Goal: Transaction & Acquisition: Book appointment/travel/reservation

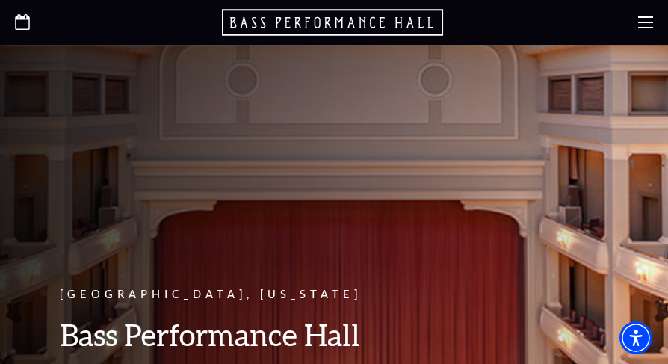
drag, startPoint x: 549, startPoint y: 16, endPoint x: 583, endPoint y: 12, distance: 33.9
click at [549, 16] on div at bounding box center [334, 22] width 668 height 45
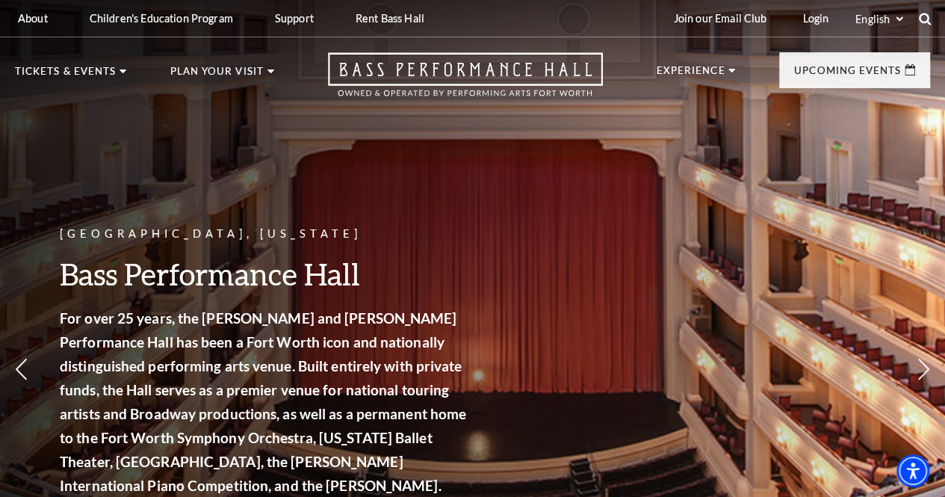
click at [923, 17] on icon at bounding box center [924, 18] width 13 height 13
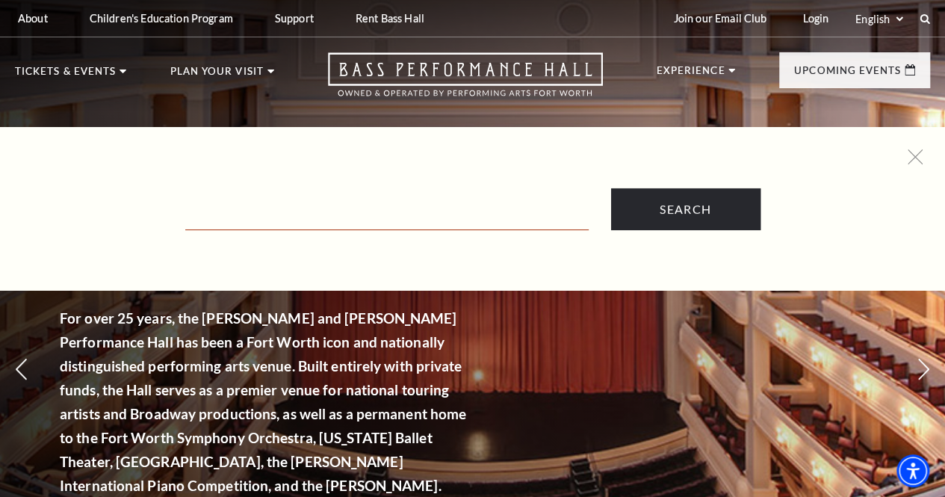
drag, startPoint x: 503, startPoint y: 214, endPoint x: 521, endPoint y: 211, distance: 18.1
click at [505, 214] on input "Text field" at bounding box center [386, 214] width 403 height 31
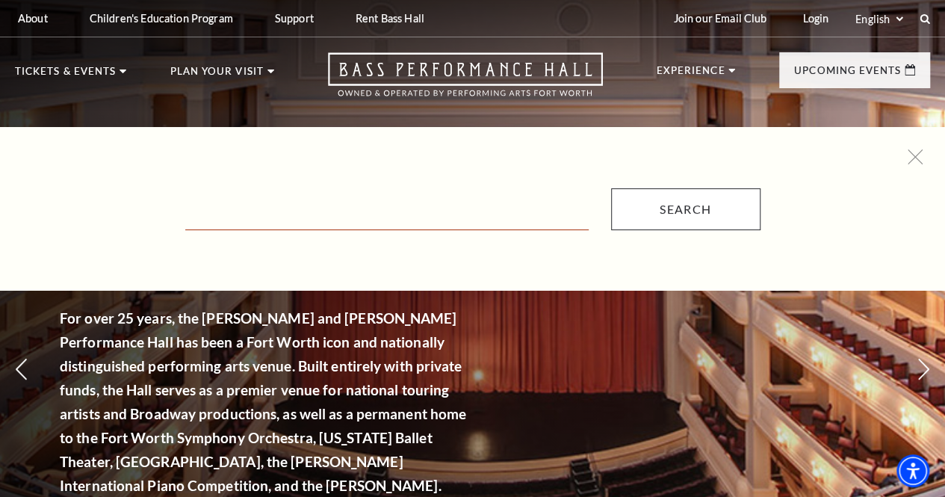
paste input "Andrew Bird"
type input "Andrew Bird"
click at [683, 195] on input "Search" at bounding box center [685, 209] width 149 height 42
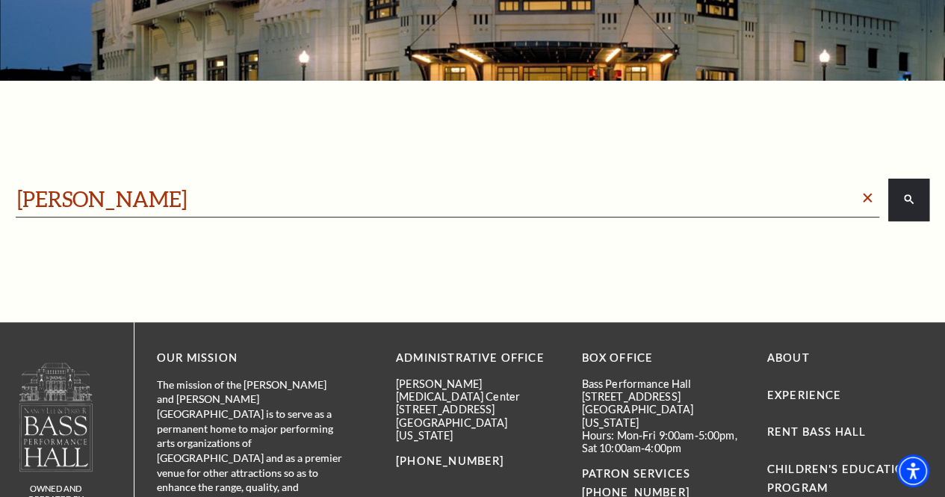
scroll to position [207, 0]
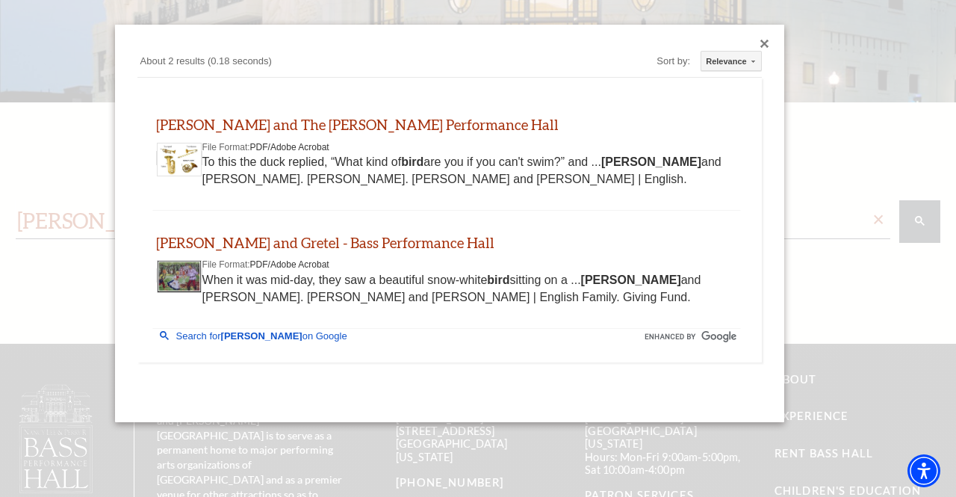
drag, startPoint x: 578, startPoint y: 119, endPoint x: 743, endPoint y: 104, distance: 165.7
click at [578, 119] on div "Peter and The Wolf - Bass Performance Hall" at bounding box center [446, 125] width 581 height 18
click at [764, 43] on div "Close dialog" at bounding box center [764, 44] width 9 height 9
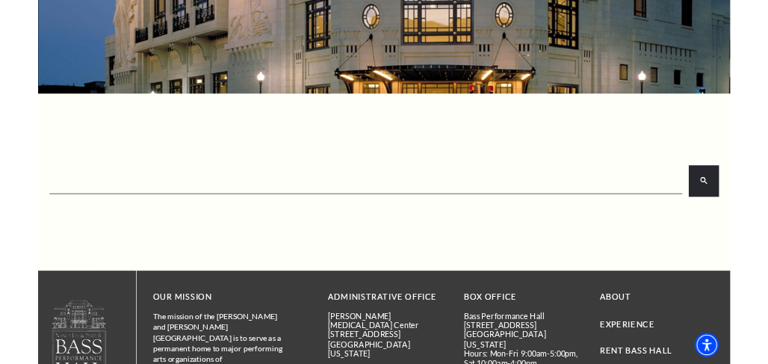
scroll to position [0, 0]
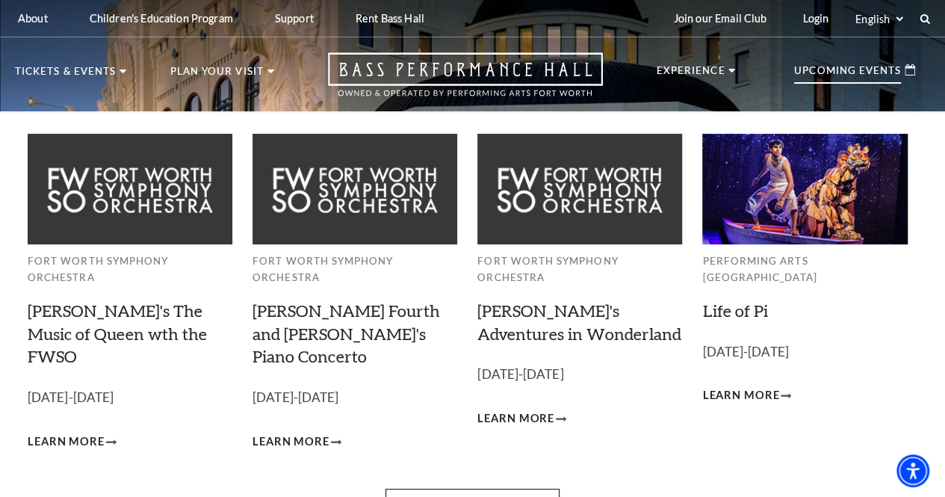
click at [854, 62] on div "Upcoming Events" at bounding box center [854, 70] width 151 height 36
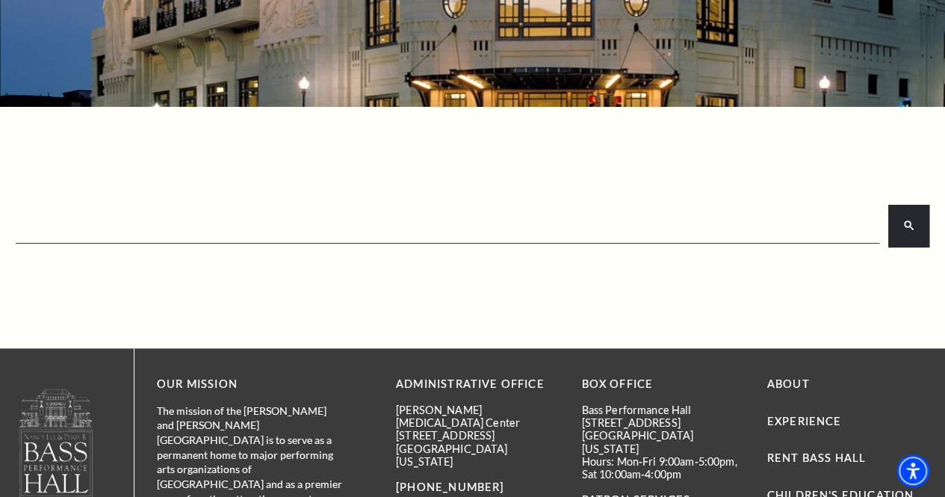
scroll to position [58, 0]
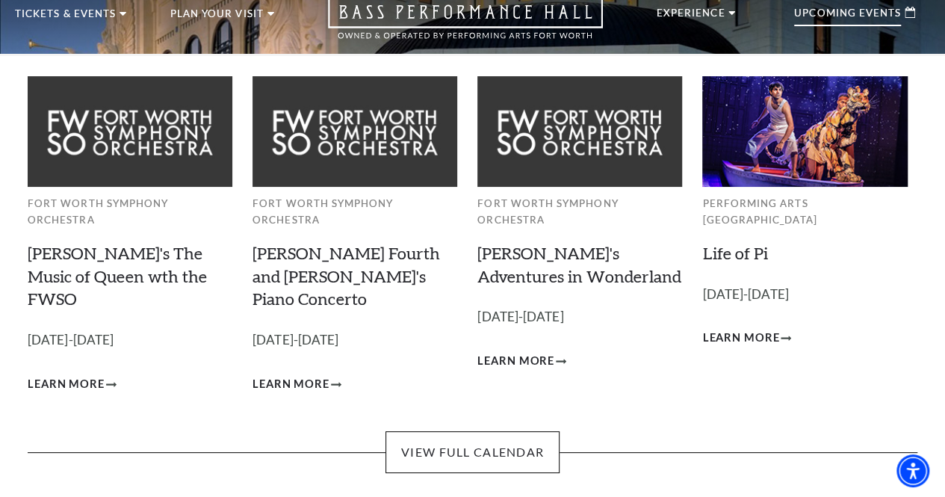
click at [782, 22] on div "Upcoming Events" at bounding box center [854, 13] width 151 height 36
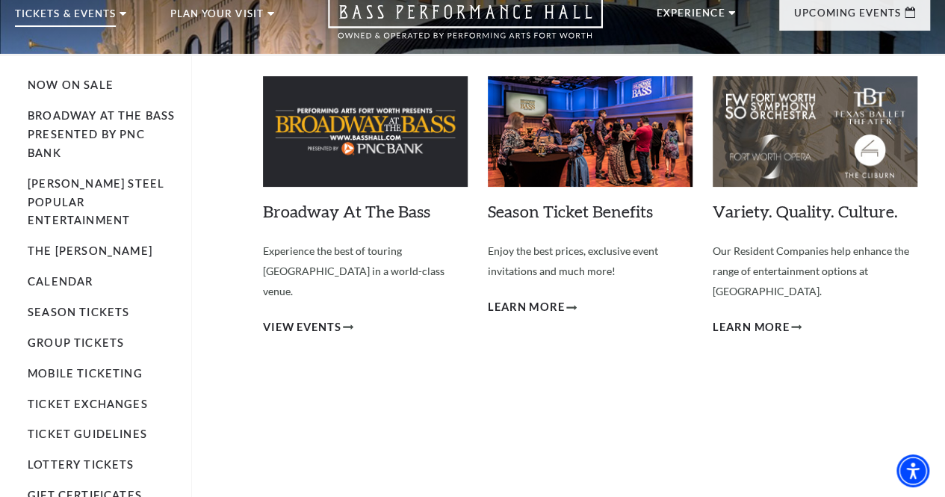
click at [96, 20] on p "Tickets & Events" at bounding box center [65, 18] width 101 height 18
click at [111, 9] on p "Tickets & Events" at bounding box center [65, 18] width 101 height 18
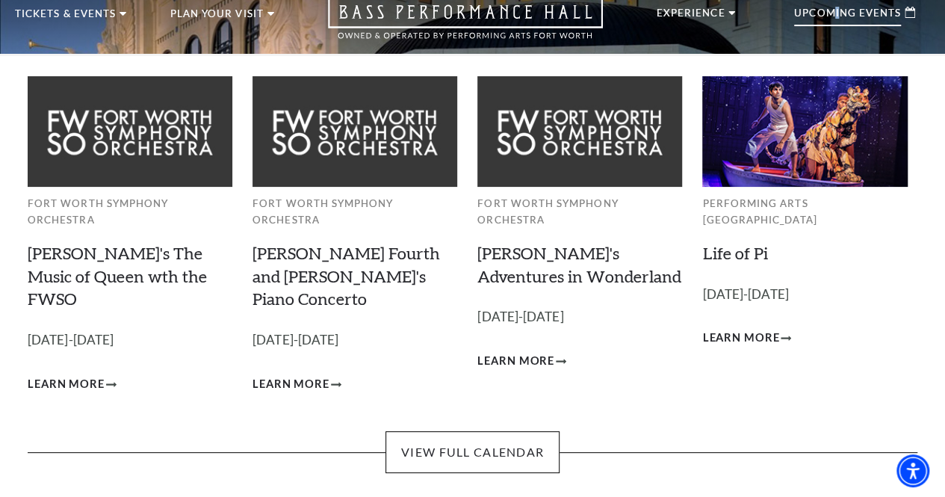
click at [832, 17] on p "Upcoming Events" at bounding box center [847, 17] width 107 height 18
click at [913, 15] on icon at bounding box center [910, 12] width 10 height 11
click at [905, 12] on use at bounding box center [910, 12] width 10 height 11
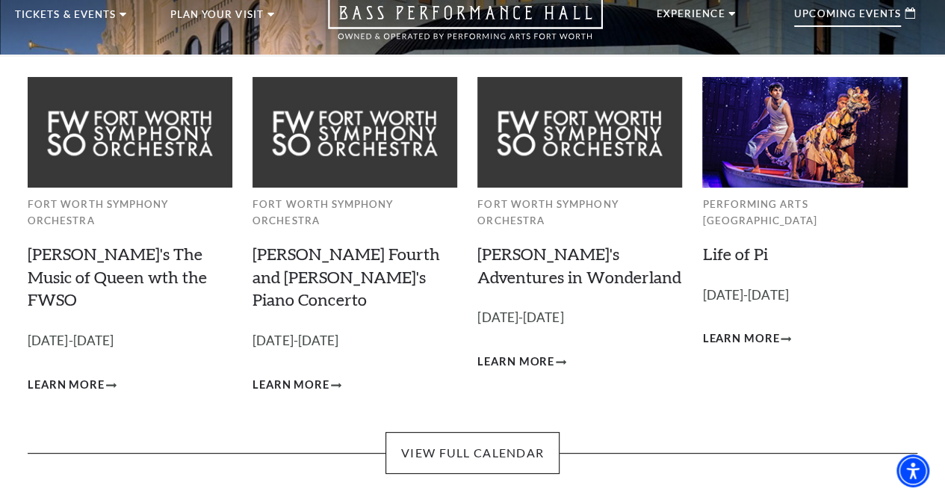
scroll to position [0, 0]
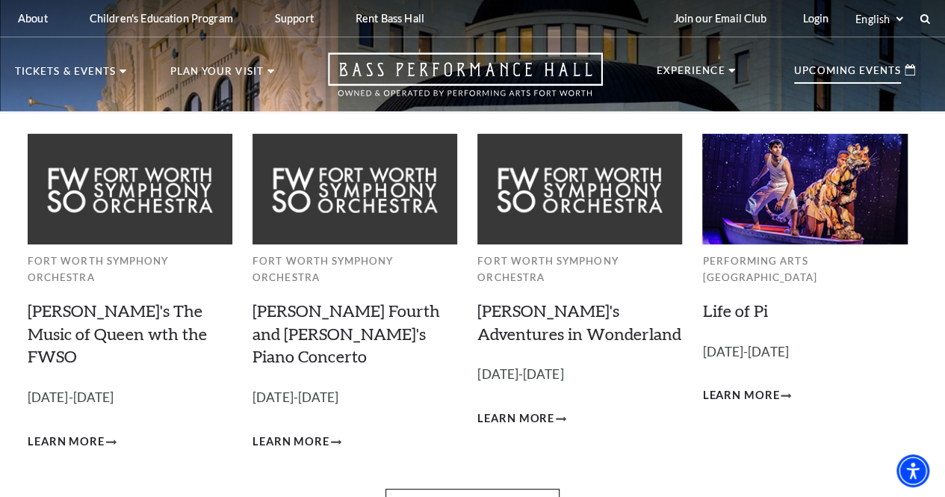
click at [914, 69] on icon at bounding box center [910, 69] width 10 height 11
click at [893, 72] on p "Upcoming Events" at bounding box center [847, 75] width 107 height 18
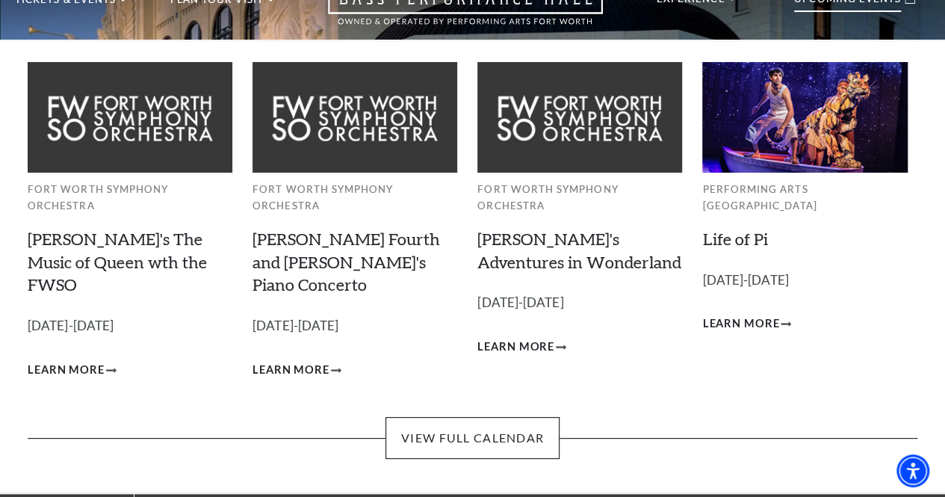
scroll to position [149, 0]
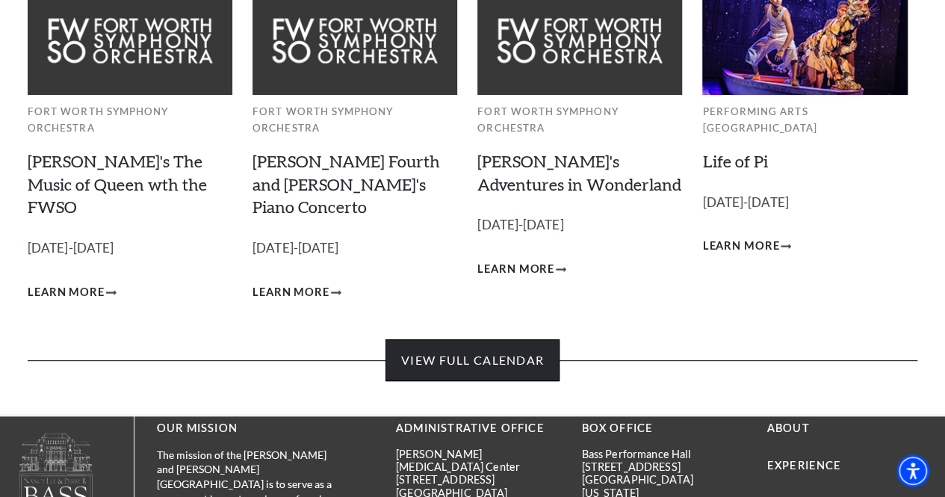
click at [435, 339] on link "View Full Calendar" at bounding box center [472, 360] width 174 height 42
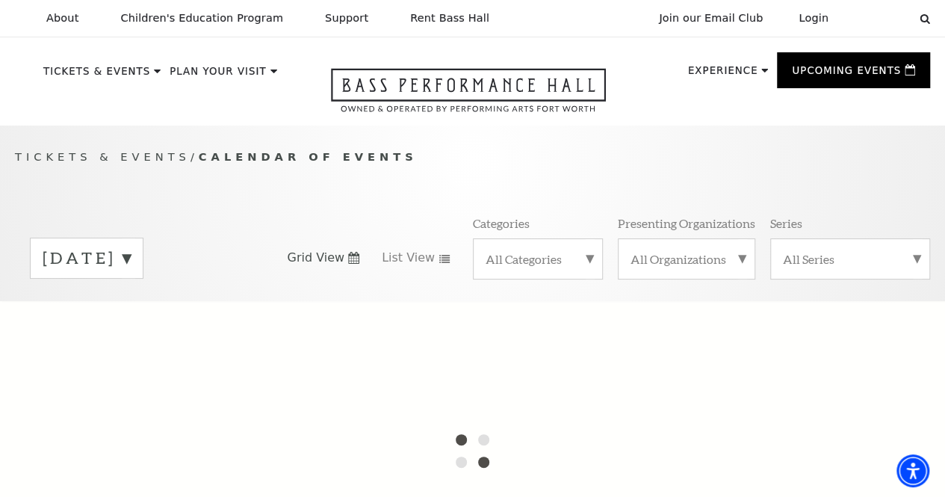
click at [131, 264] on label "[DATE]" at bounding box center [87, 257] width 88 height 23
click at [131, 299] on label "[DATE]" at bounding box center [87, 289] width 88 height 32
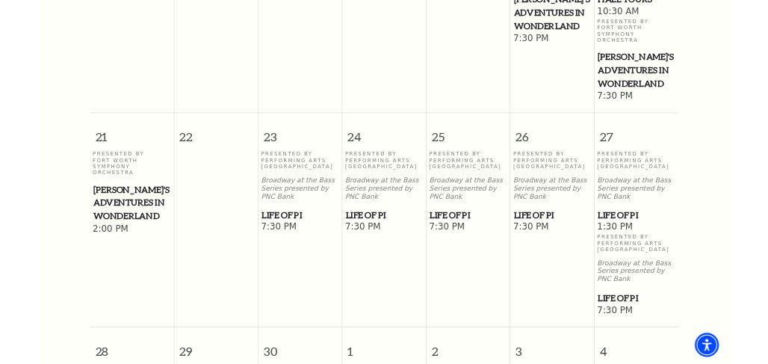
scroll to position [943, 0]
